Goal: Information Seeking & Learning: Learn about a topic

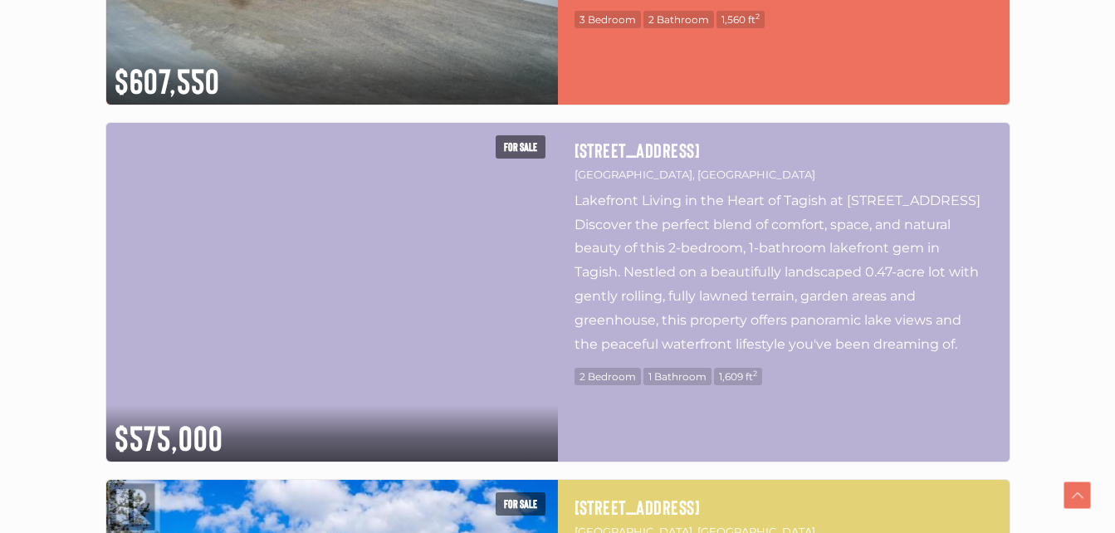
scroll to position [4485, 0]
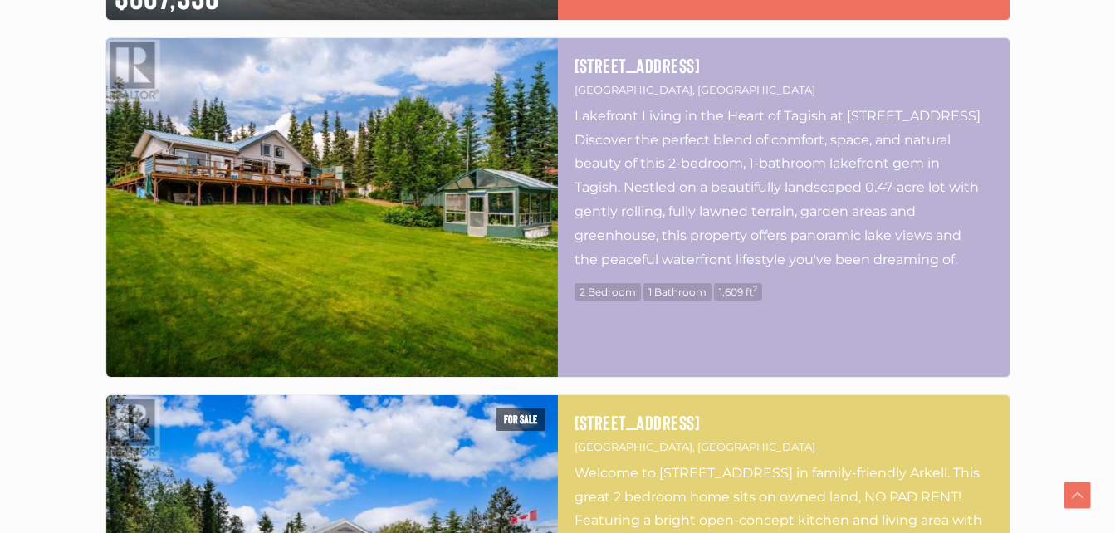
click at [421, 246] on img at bounding box center [332, 207] width 452 height 339
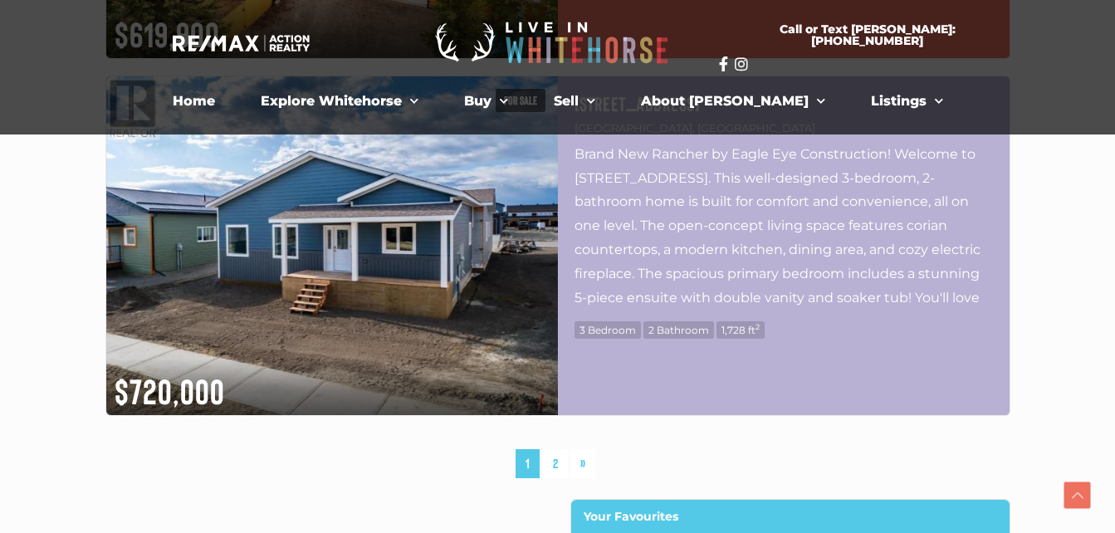
scroll to position [8721, 0]
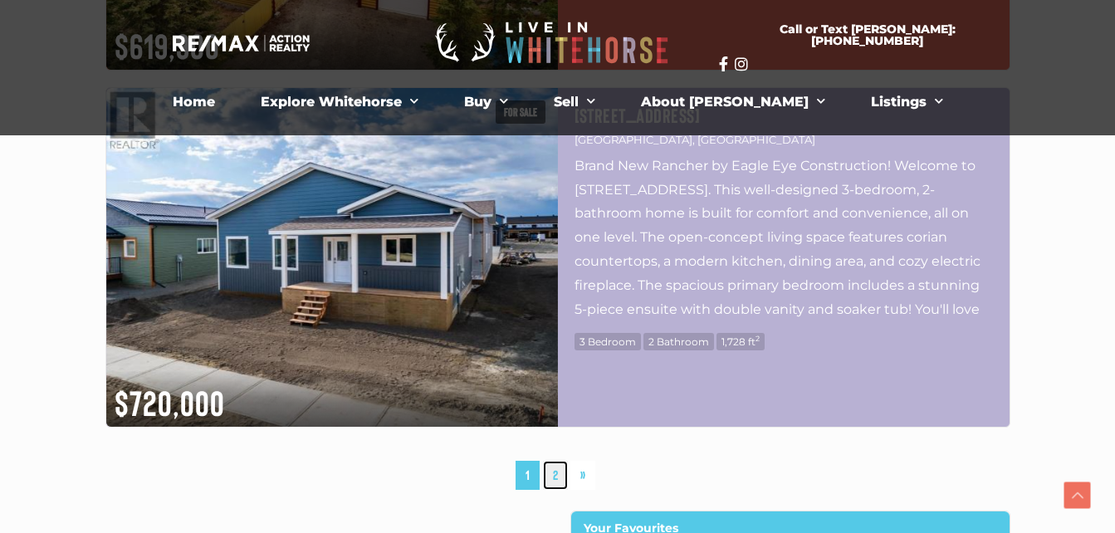
click at [557, 473] on link "2" at bounding box center [555, 475] width 25 height 29
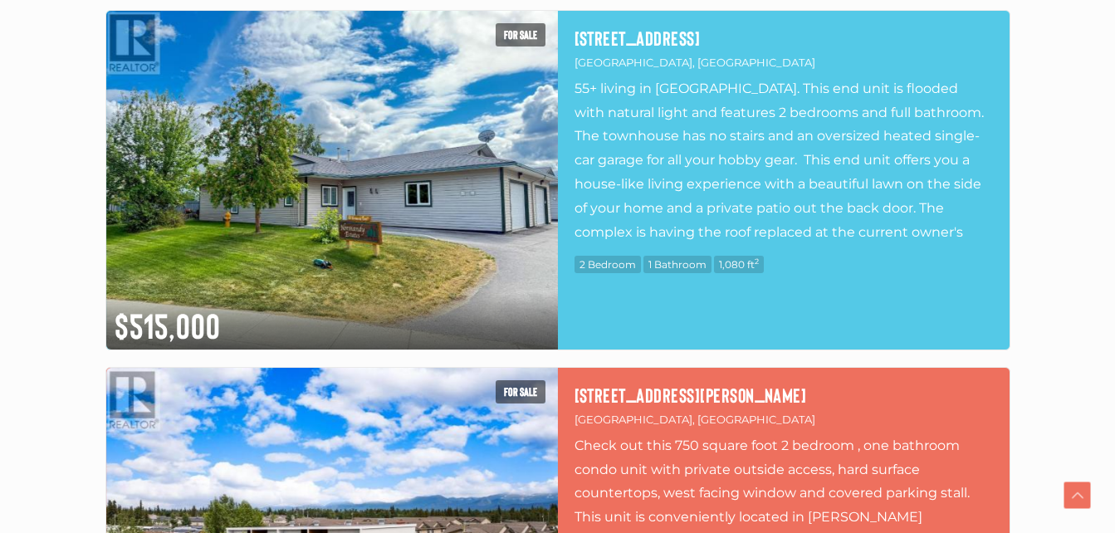
scroll to position [2379, 0]
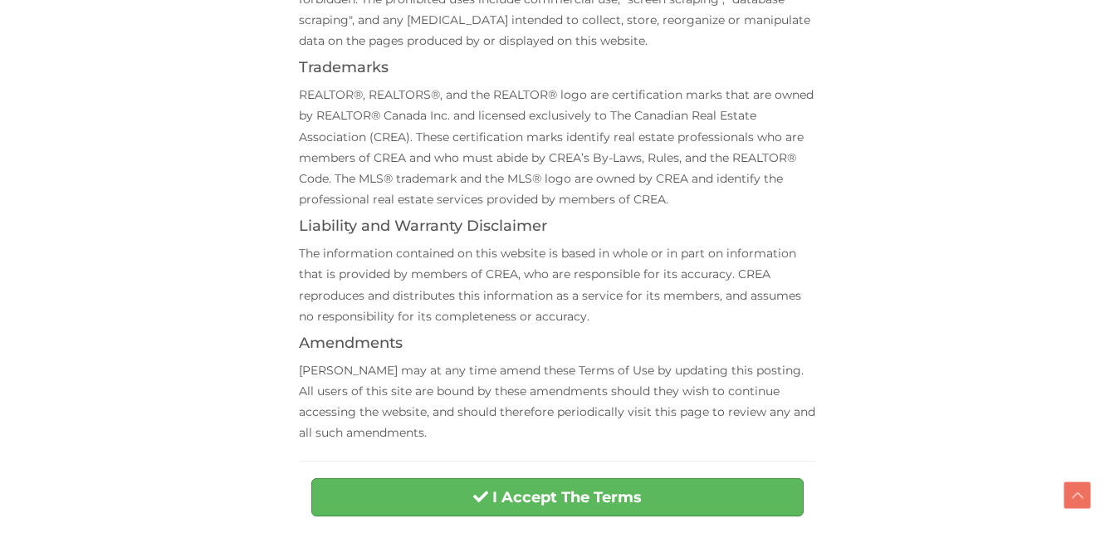
scroll to position [664, 0]
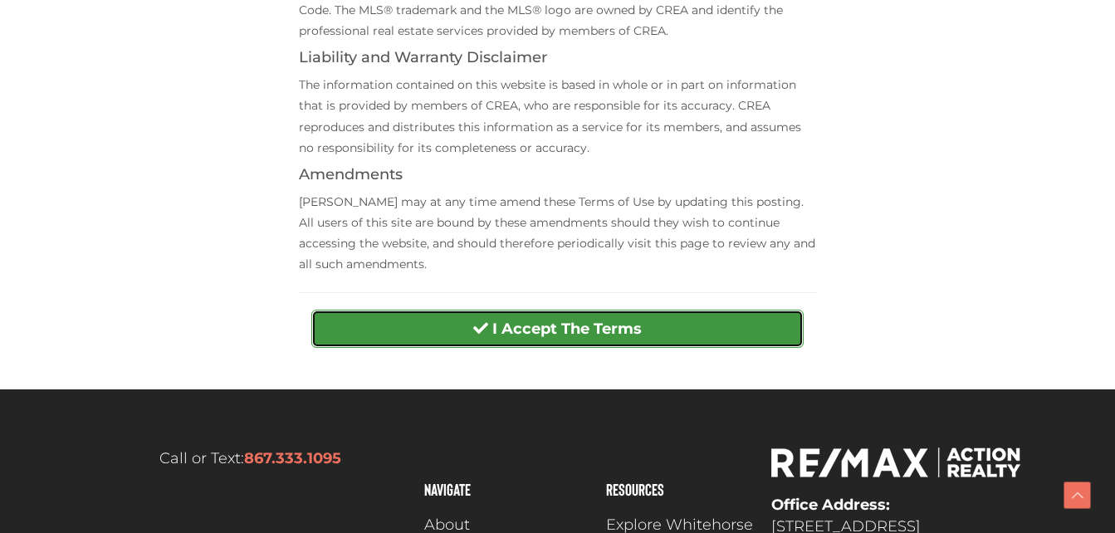
click at [684, 324] on button "I Accept The Terms" at bounding box center [557, 329] width 493 height 38
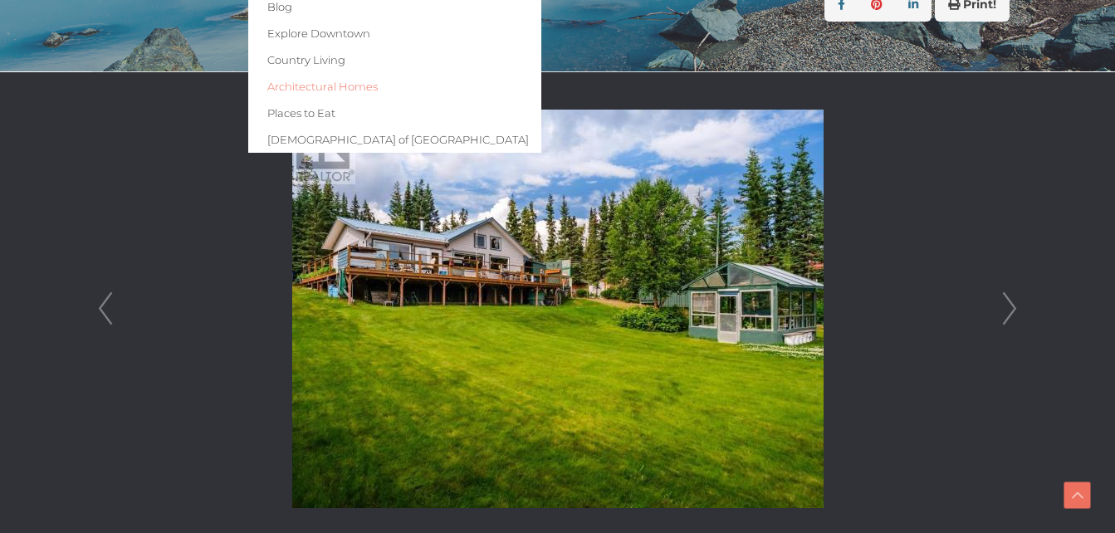
scroll to position [664, 0]
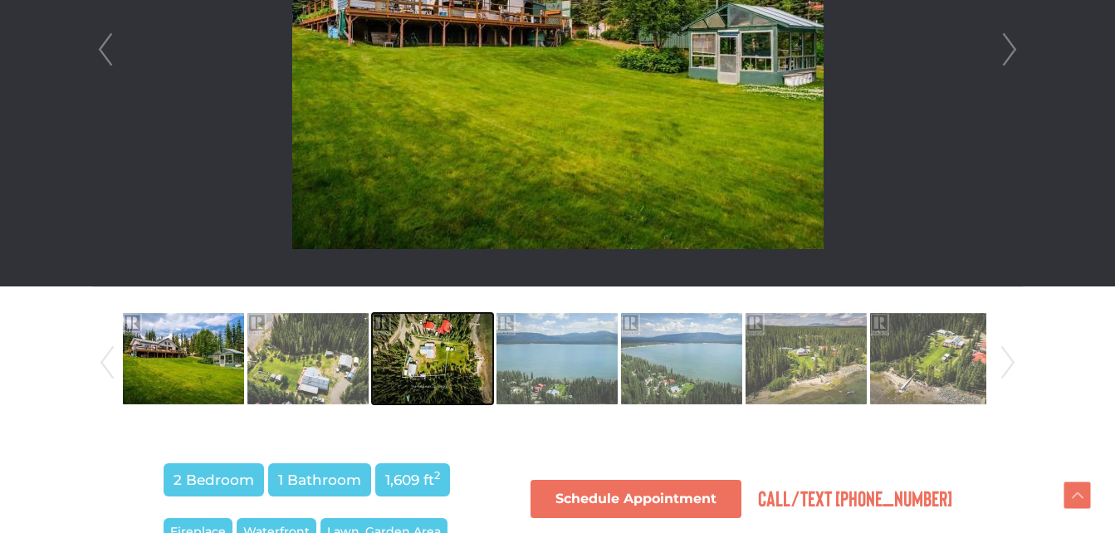
click at [453, 365] on img at bounding box center [432, 358] width 121 height 95
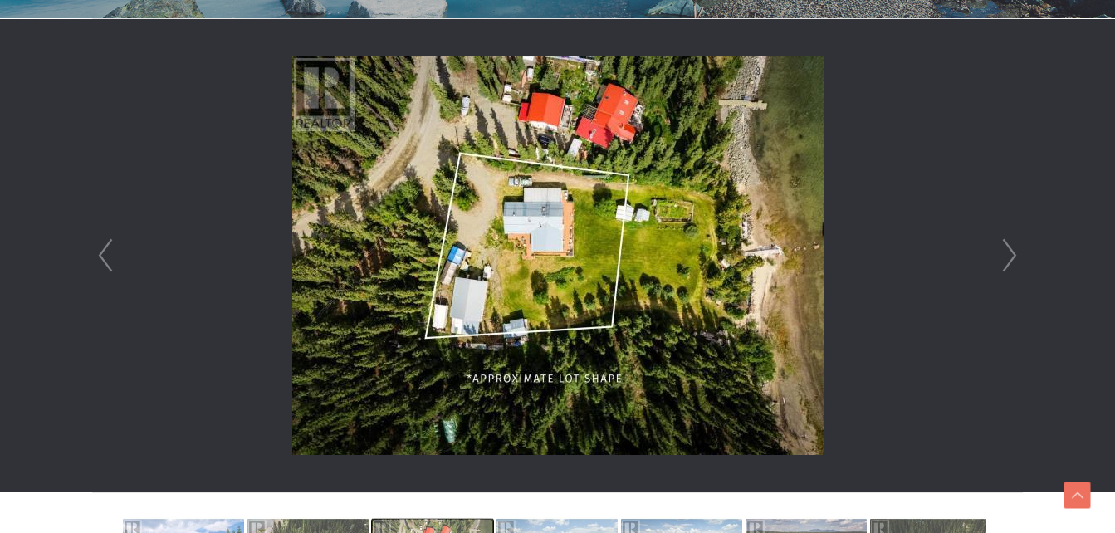
scroll to position [498, 0]
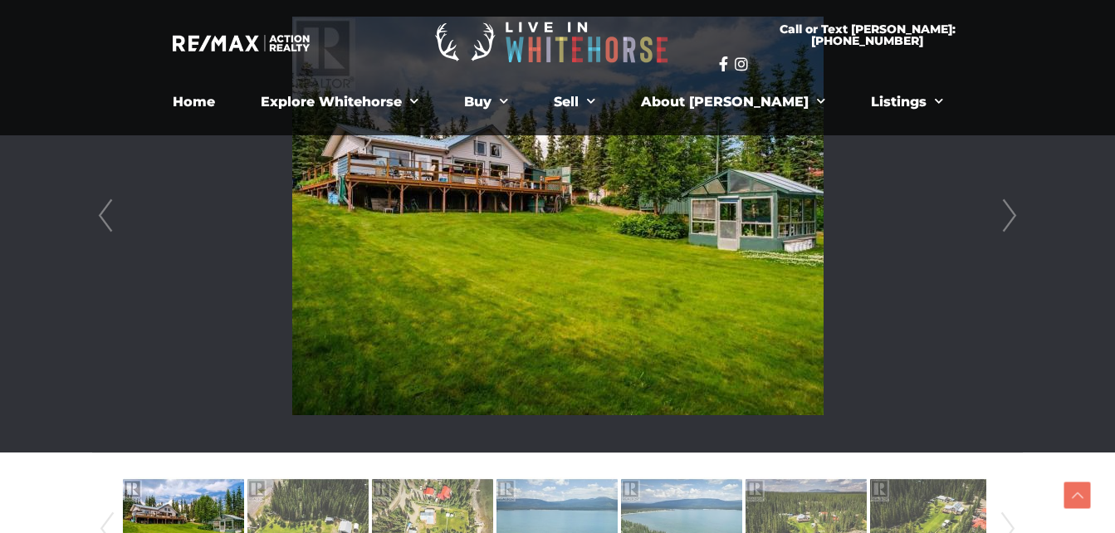
scroll to position [415, 0]
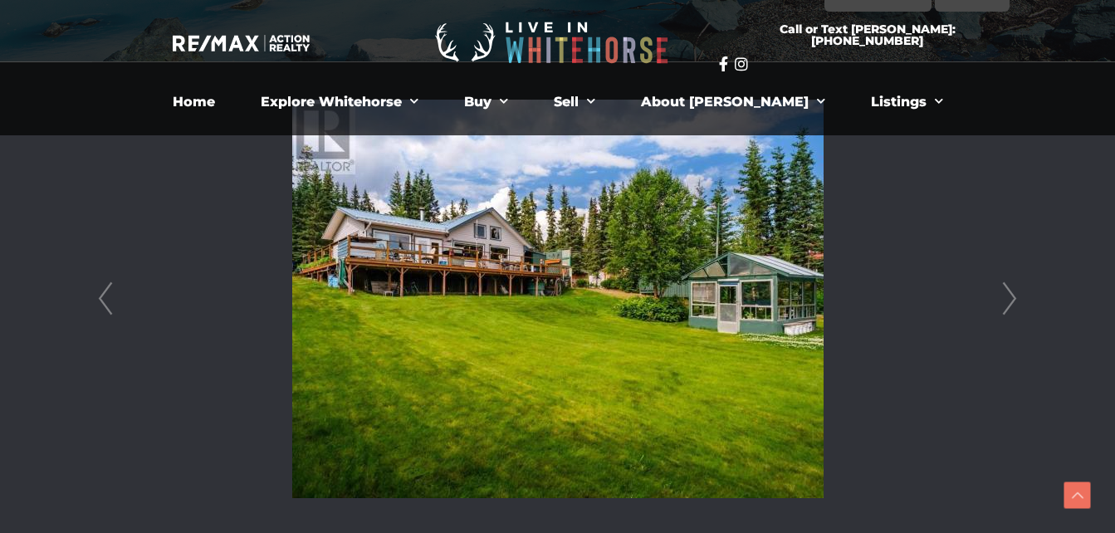
click at [221, 375] on li at bounding box center [557, 298] width 929 height 473
click at [364, 329] on img at bounding box center [558, 299] width 532 height 399
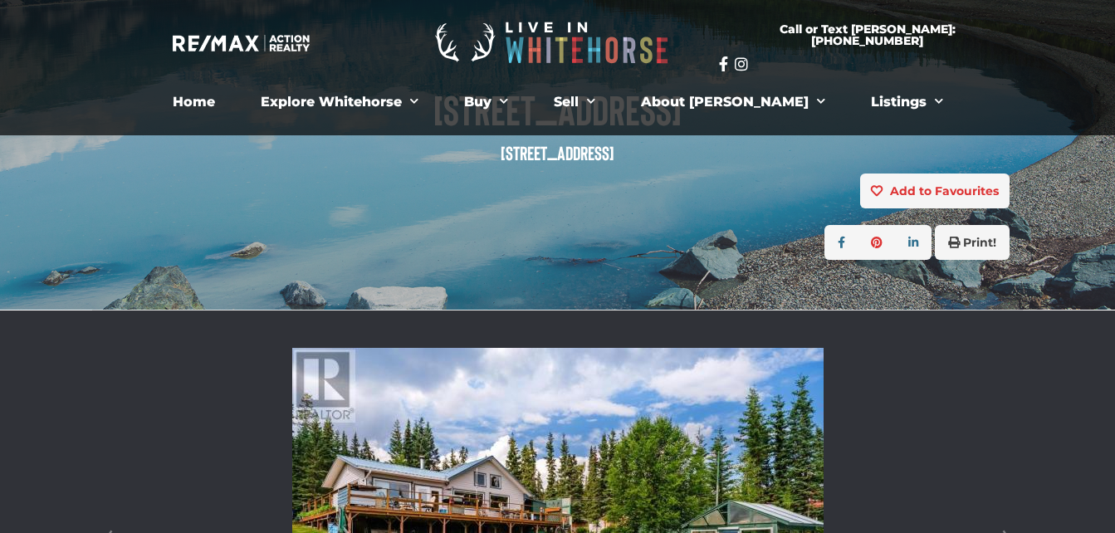
scroll to position [166, 0]
